Goal: Check status

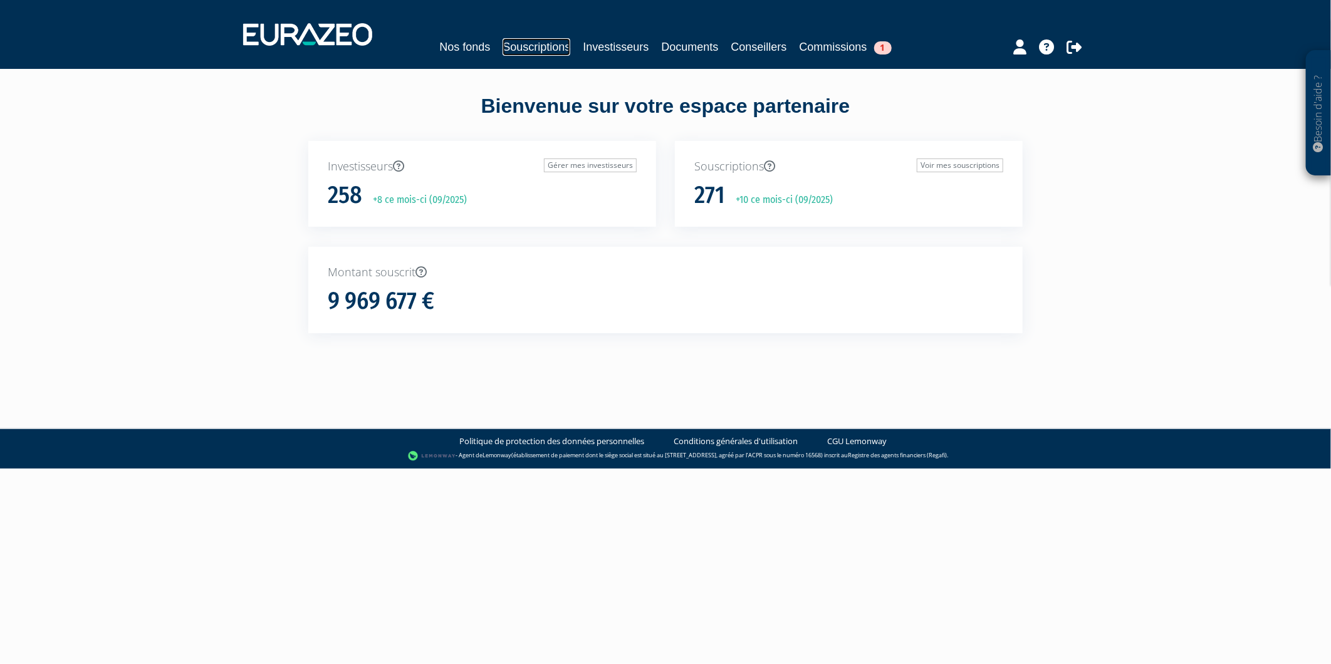
click at [547, 47] on link "Souscriptions" at bounding box center [536, 47] width 68 height 18
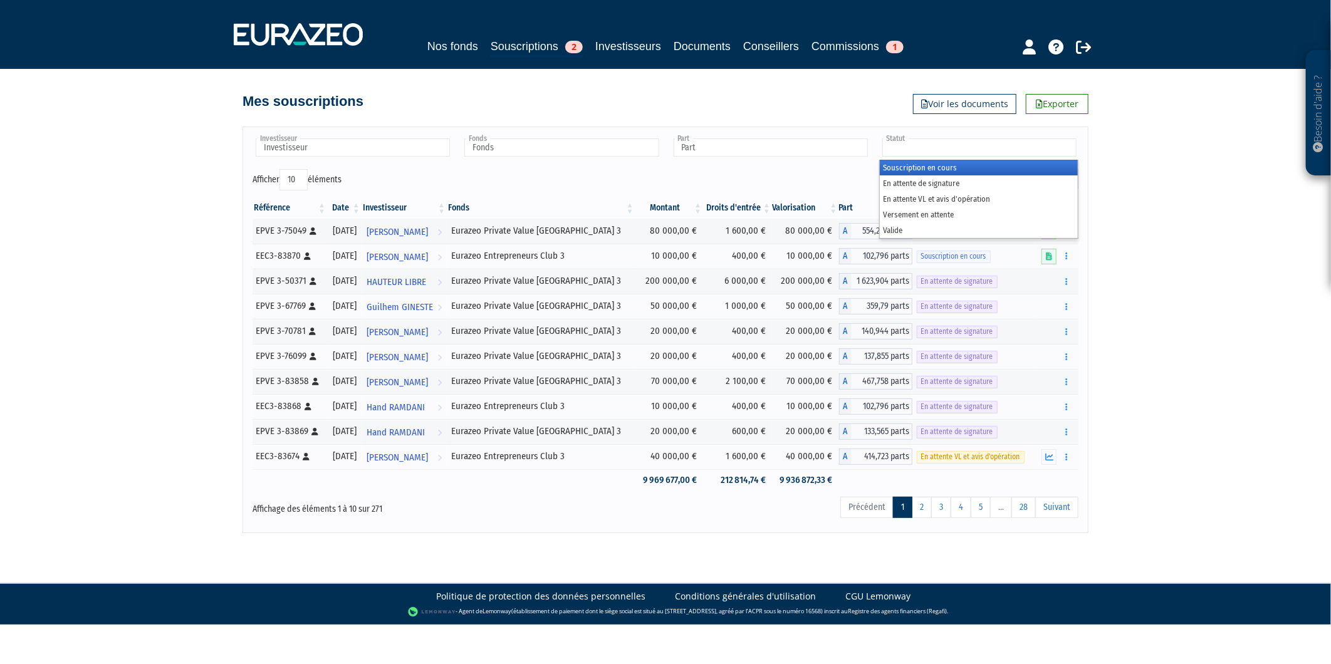
click at [935, 154] on input "text" at bounding box center [979, 147] width 194 height 18
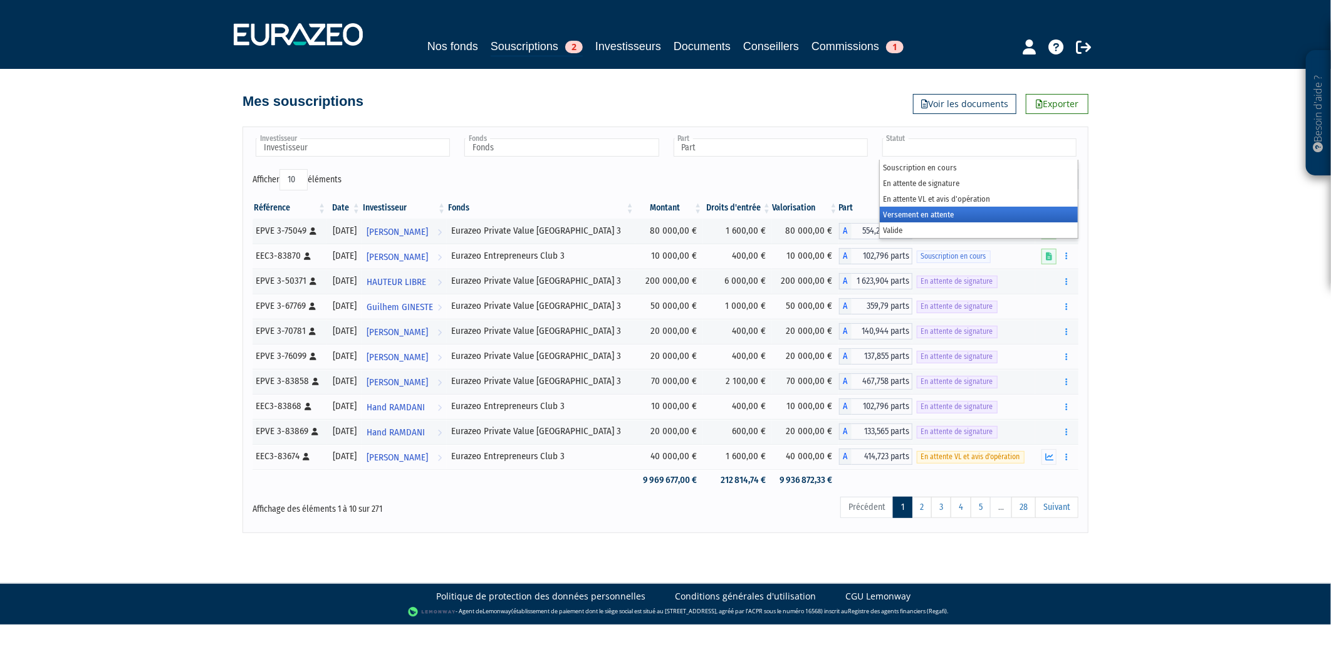
click at [927, 214] on li "Versement en attente" at bounding box center [979, 215] width 198 height 16
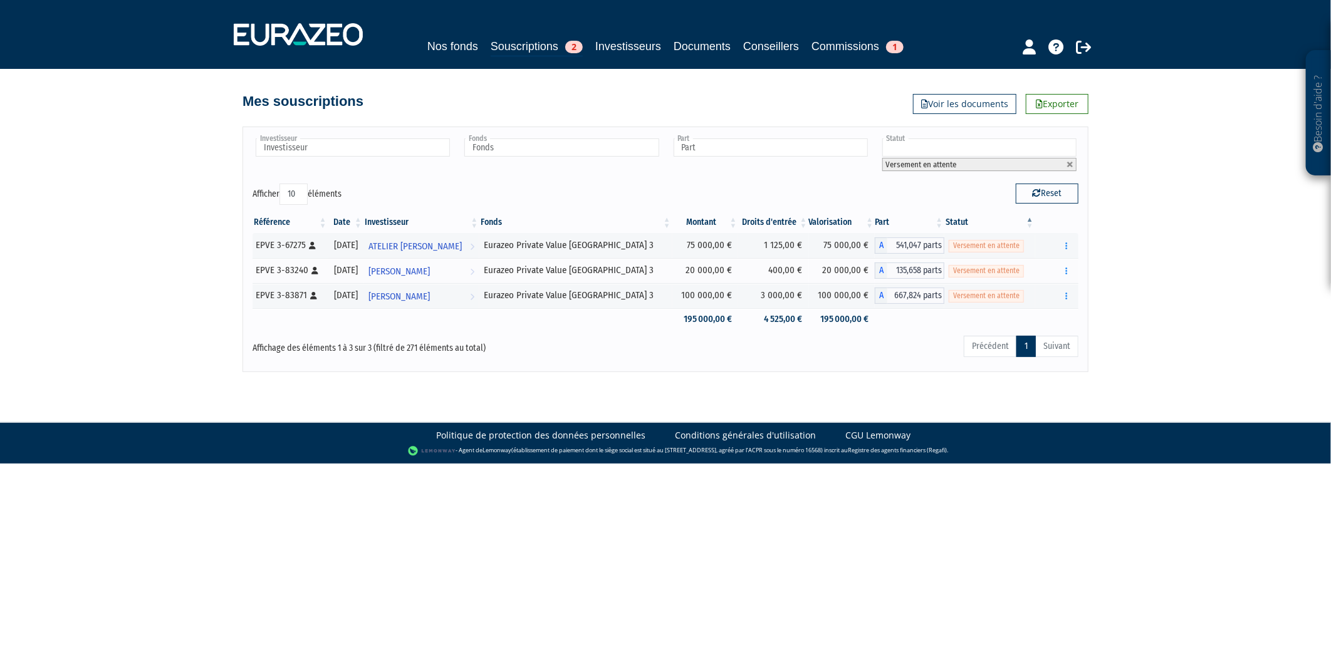
click at [1067, 159] on li "Versement en attente" at bounding box center [979, 164] width 194 height 13
click at [1069, 165] on link at bounding box center [1070, 165] width 8 height 8
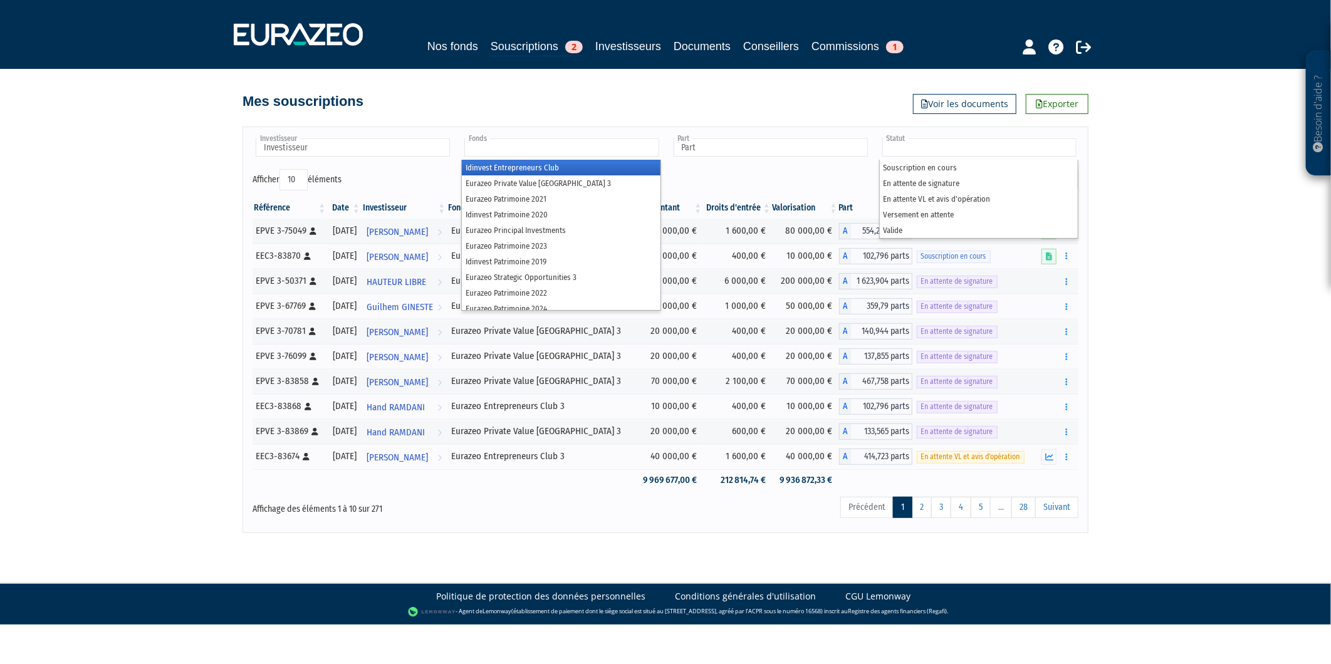
click at [546, 149] on input "text" at bounding box center [561, 147] width 194 height 18
type input "Statut"
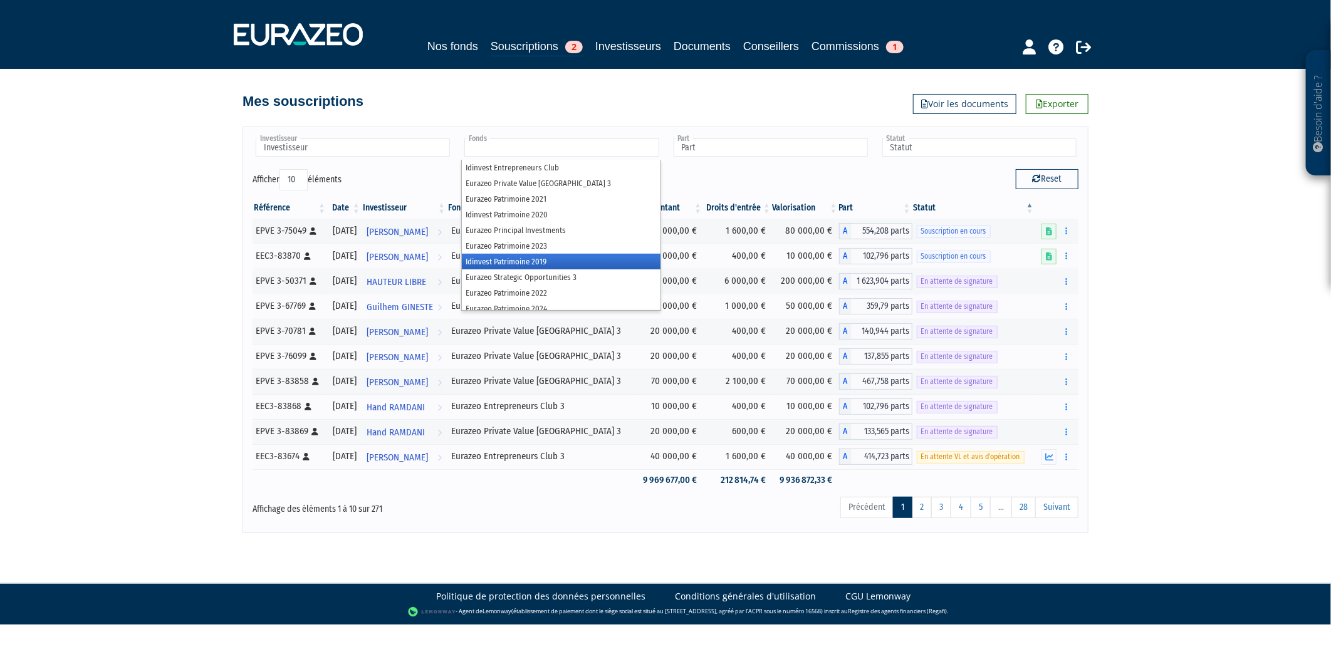
scroll to position [38, 0]
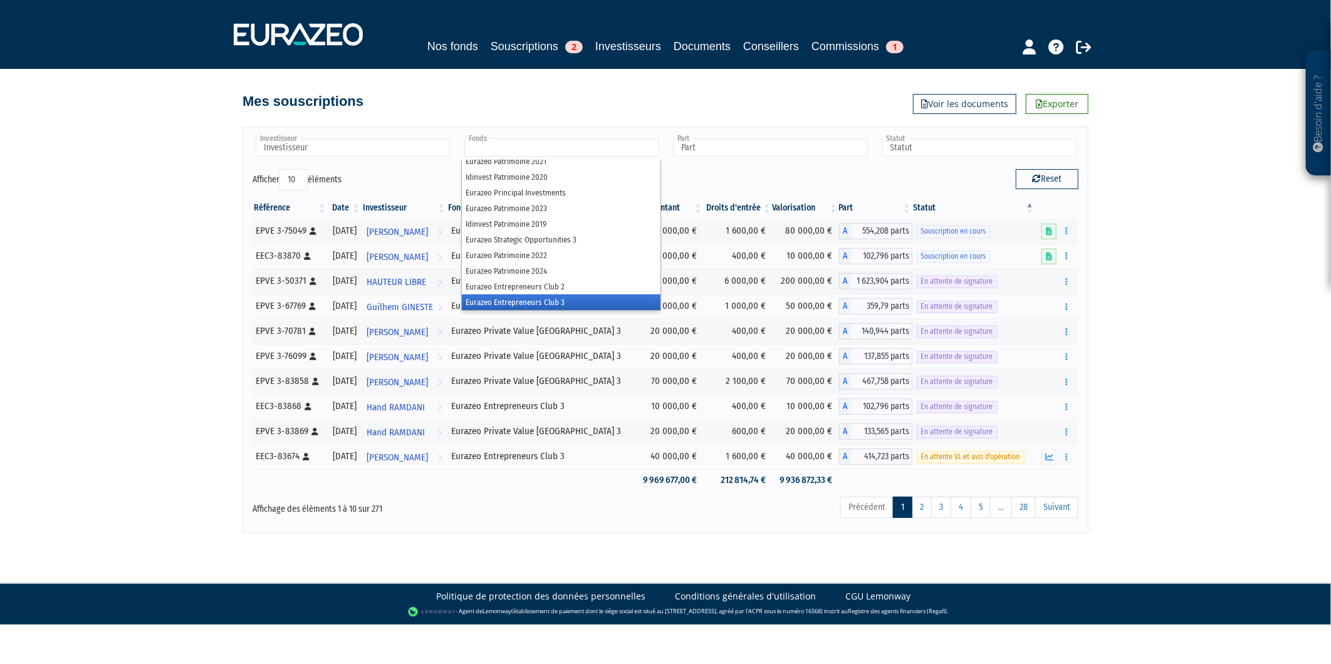
click at [594, 294] on li "Eurazeo Entrepreneurs Club 3" at bounding box center [561, 302] width 198 height 16
